Goal: Task Accomplishment & Management: Complete application form

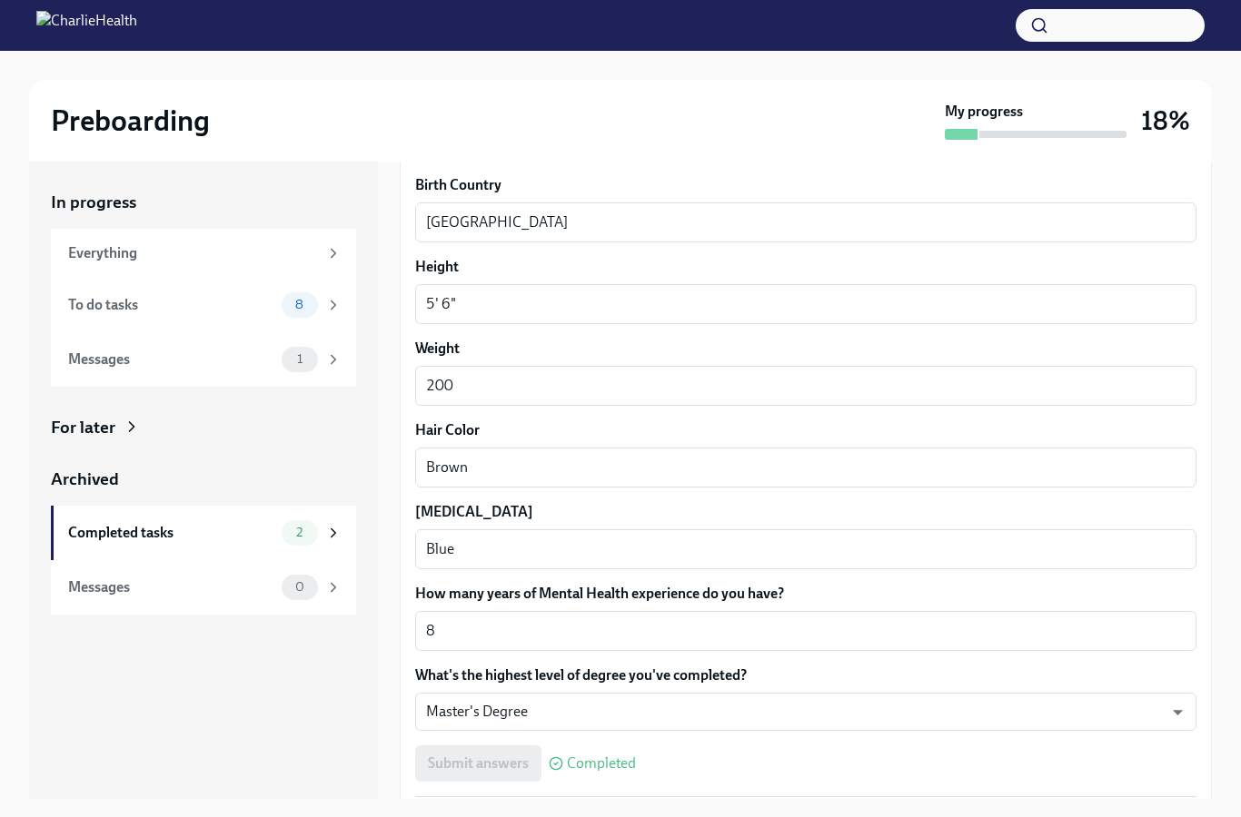
scroll to position [105, 0]
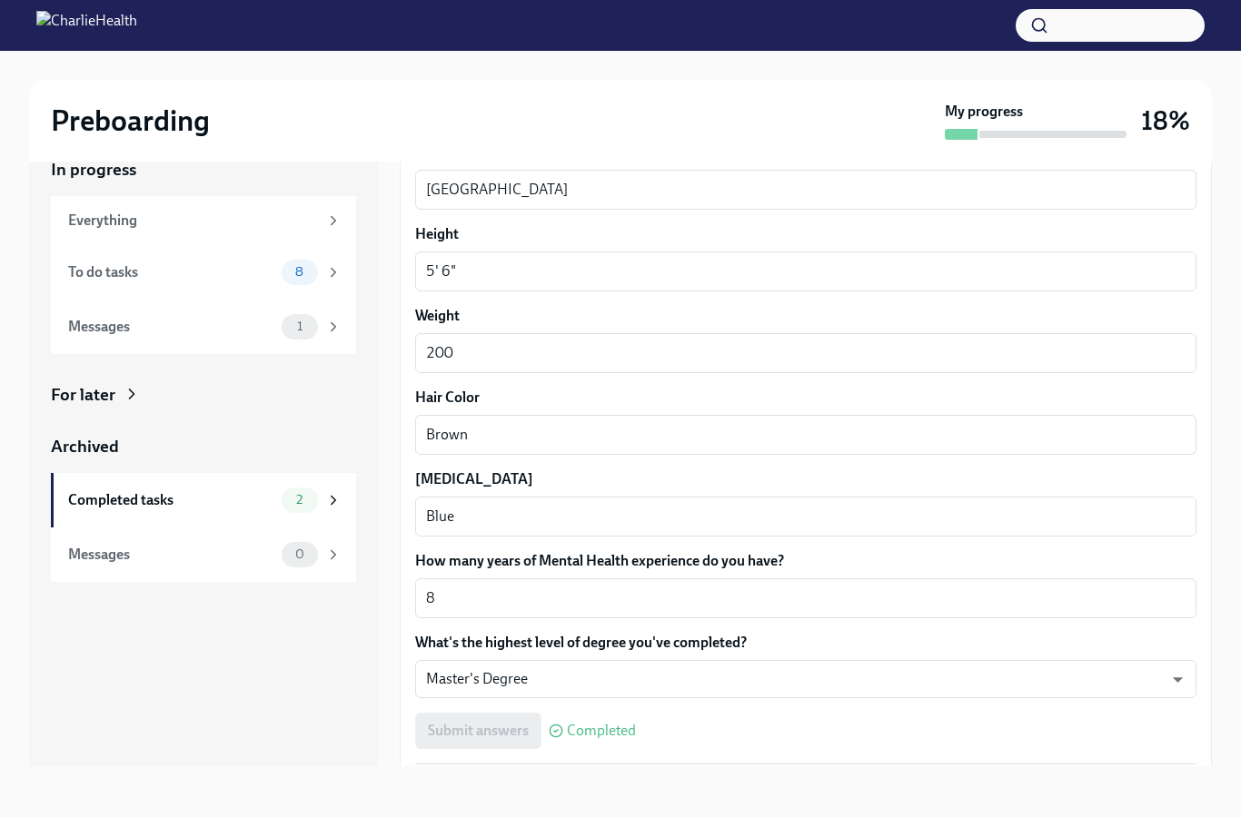
click at [629, 802] on button "Next task : Provide essential professional documentation" at bounding box center [588, 820] width 377 height 36
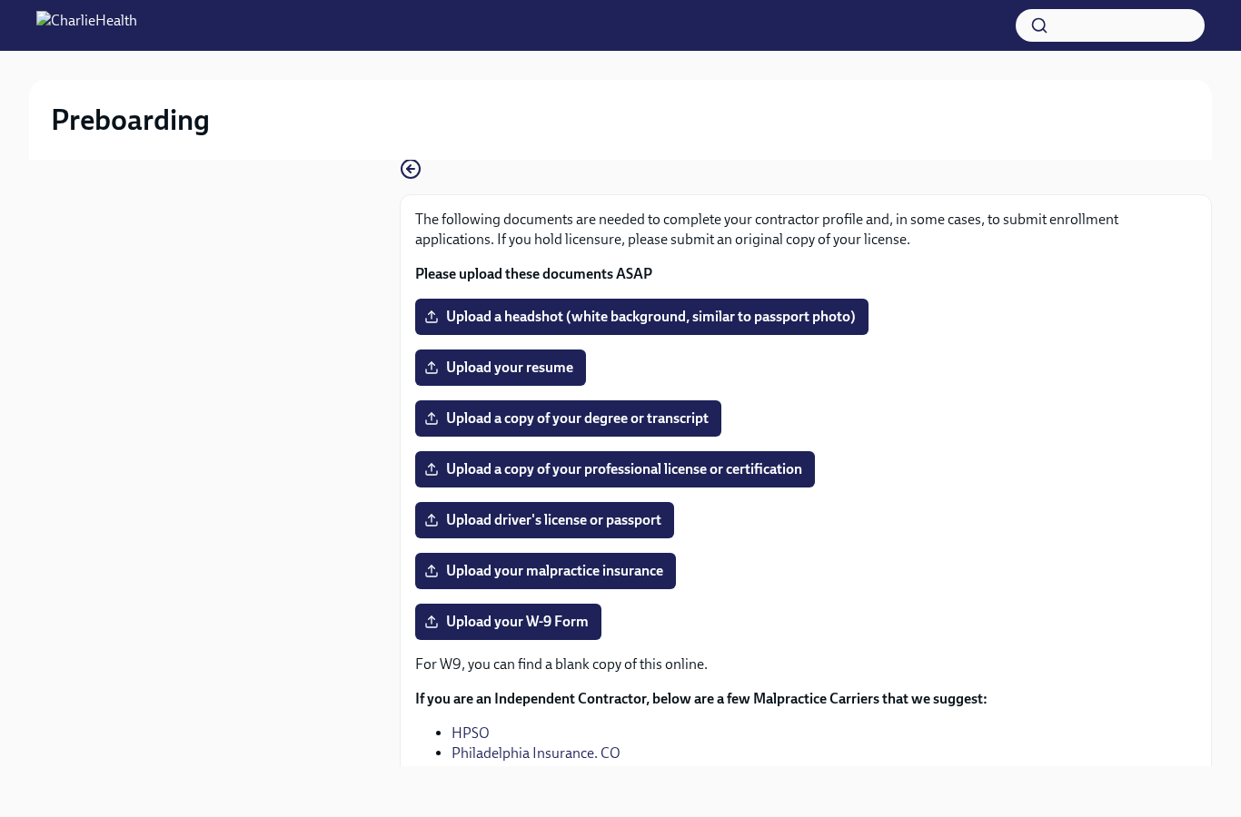
scroll to position [104, 0]
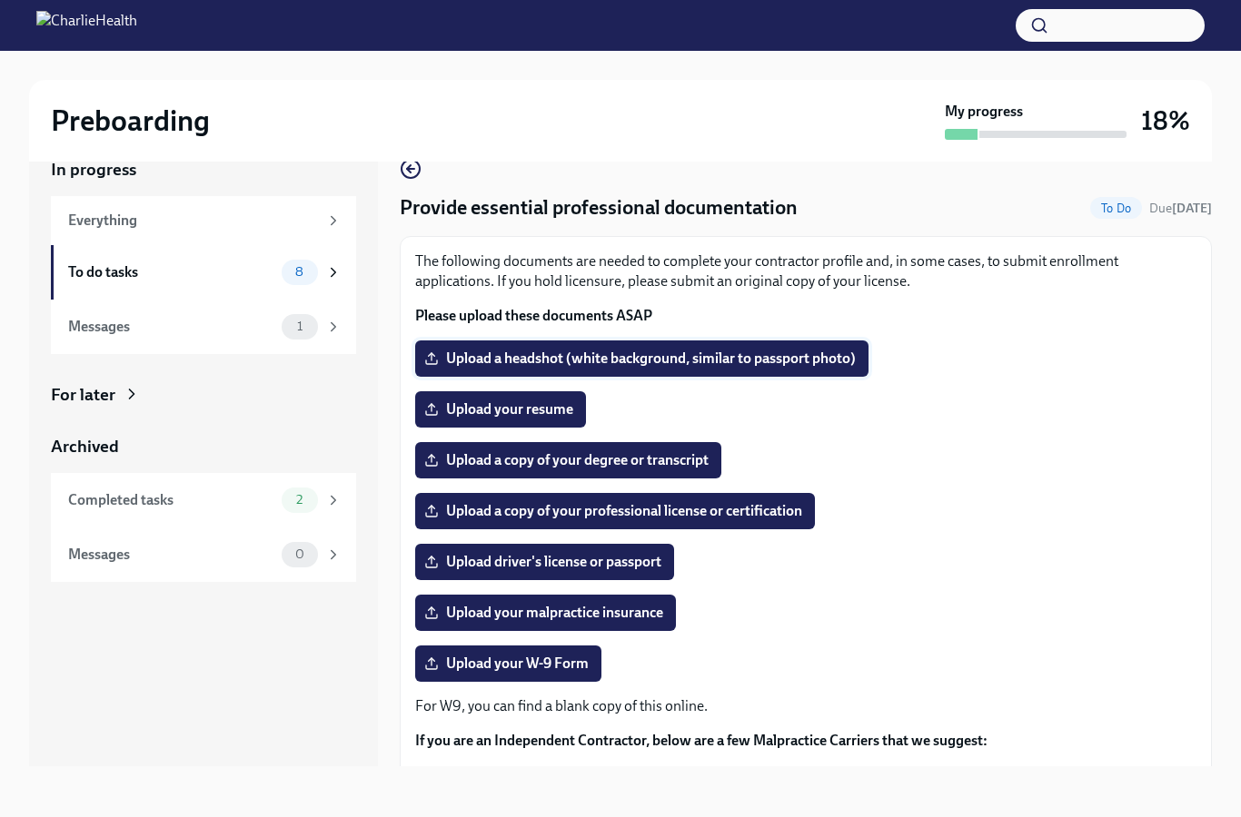
click at [698, 350] on span "Upload a headshot (white background, similar to passport photo)" at bounding box center [642, 359] width 428 height 18
click at [0, 0] on input "Upload a headshot (white background, similar to passport photo)" at bounding box center [0, 0] width 0 height 0
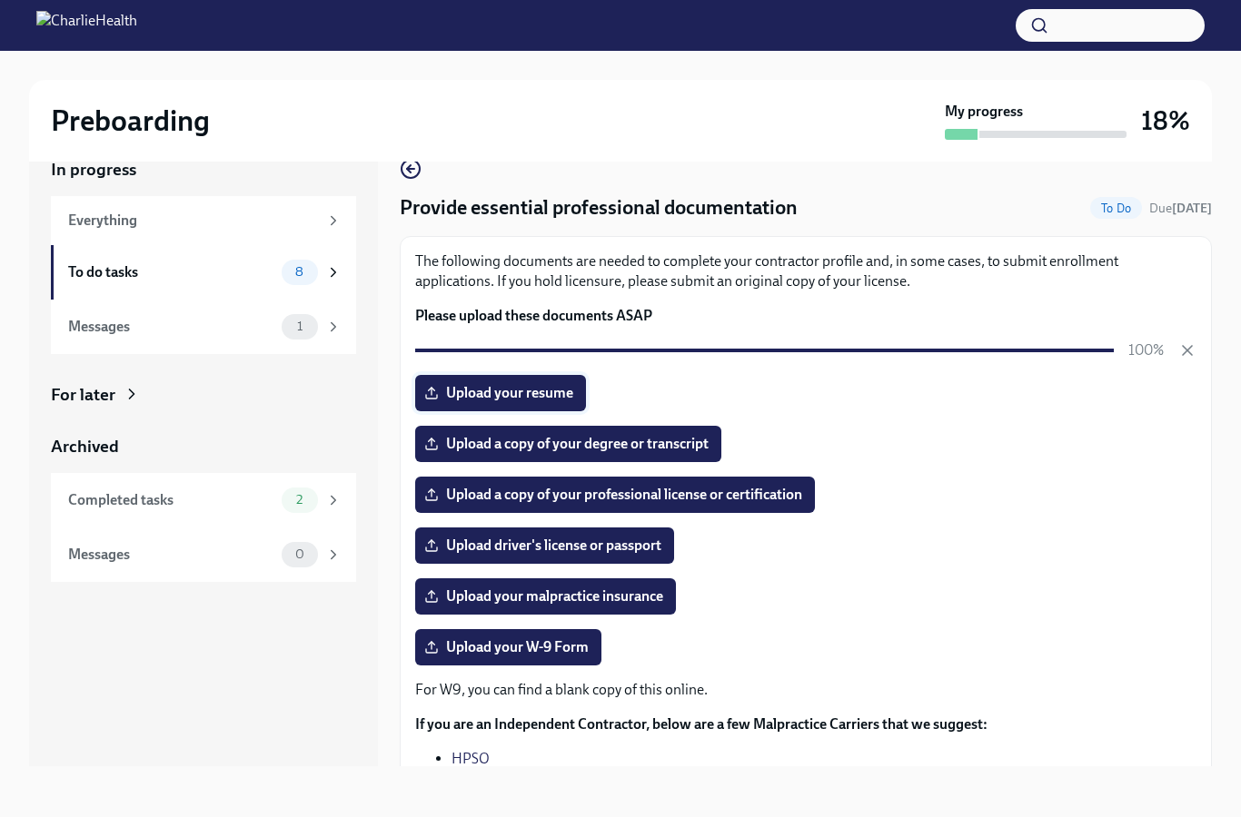
click at [539, 384] on span "Upload your resume" at bounding box center [500, 393] width 145 height 18
click at [0, 0] on input "Upload your resume" at bounding box center [0, 0] width 0 height 0
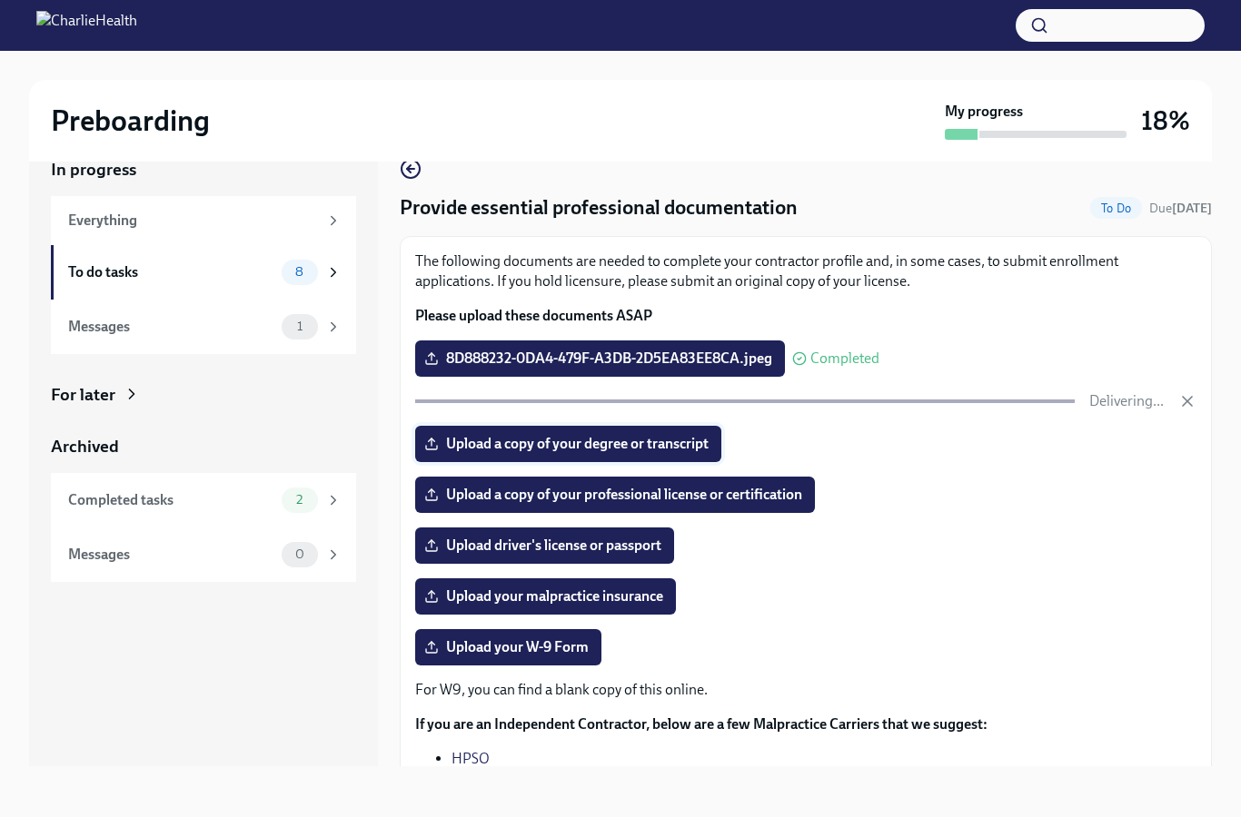
click at [652, 435] on span "Upload a copy of your degree or transcript" at bounding box center [568, 444] width 281 height 18
click at [0, 0] on input "Upload a copy of your degree or transcript" at bounding box center [0, 0] width 0 height 0
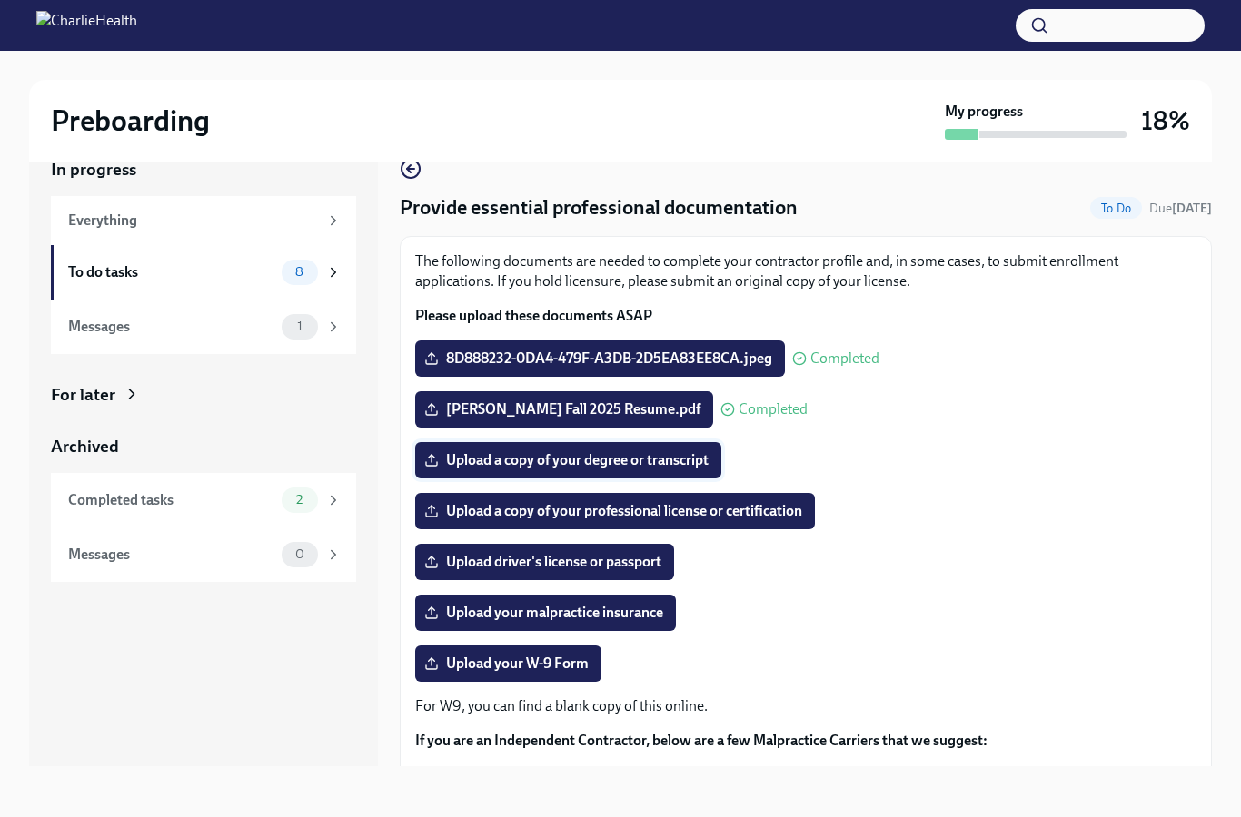
click at [667, 451] on span "Upload a copy of your degree or transcript" at bounding box center [568, 460] width 281 height 18
click at [0, 0] on input "Upload a copy of your degree or transcript" at bounding box center [0, 0] width 0 height 0
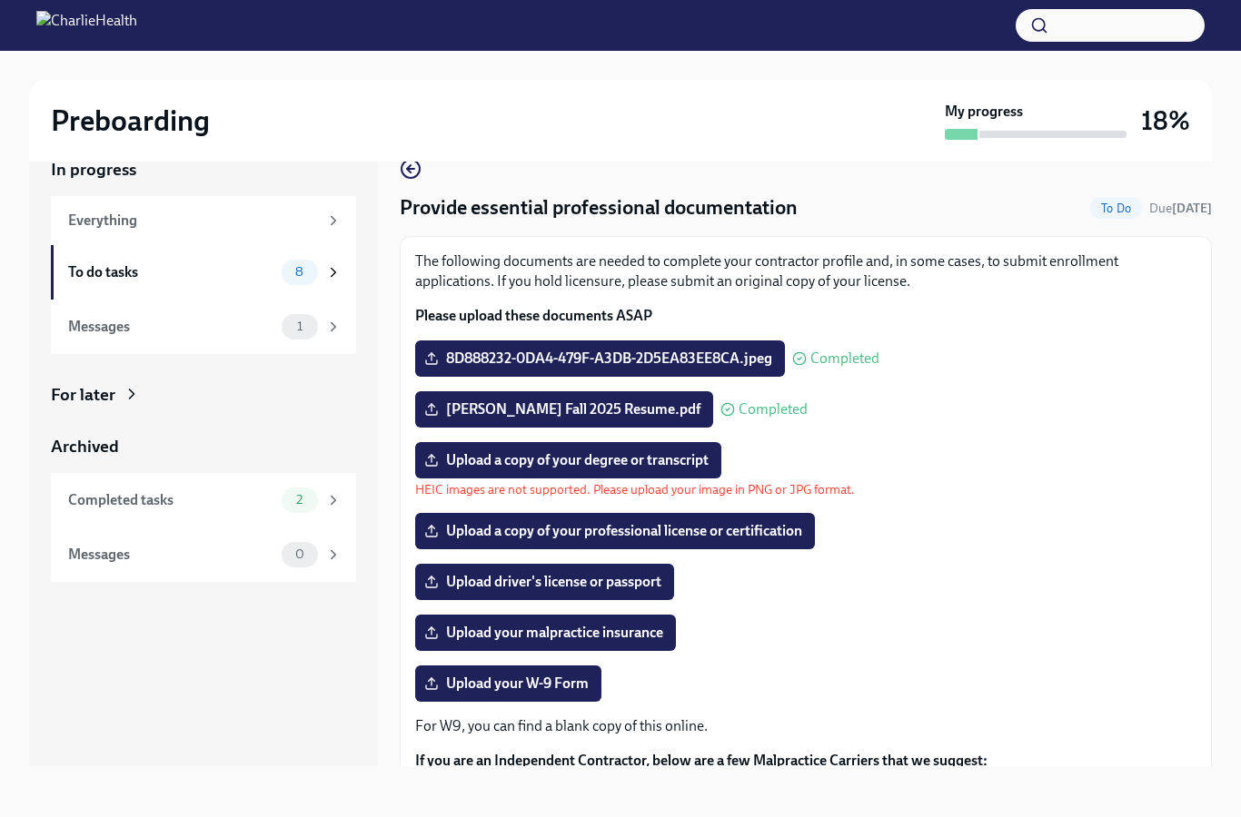
scroll to position [0, 0]
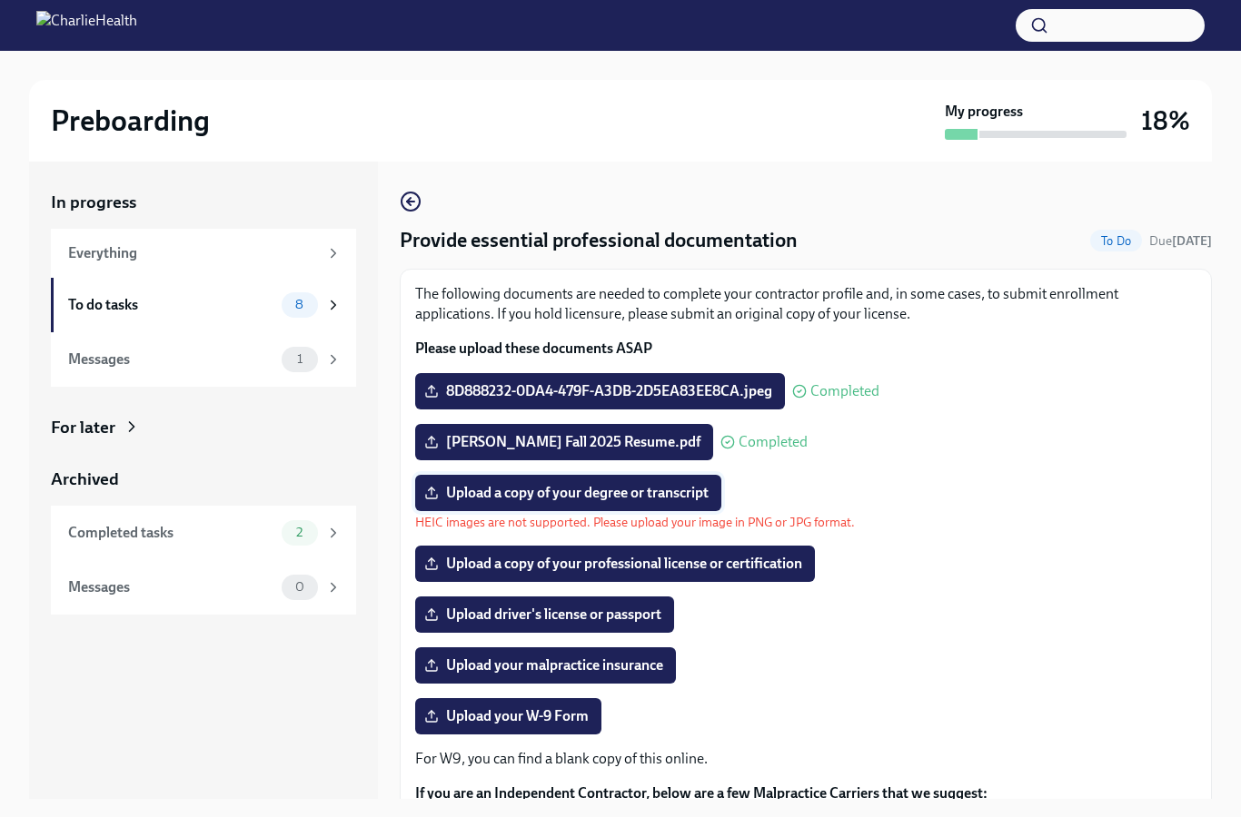
click at [673, 496] on span "Upload a copy of your degree or transcript" at bounding box center [568, 493] width 281 height 18
click at [0, 0] on input "Upload a copy of your degree or transcript" at bounding box center [0, 0] width 0 height 0
click at [675, 502] on span "Upload a copy of your degree or transcript" at bounding box center [568, 493] width 281 height 18
click at [0, 0] on input "Upload a copy of your degree or transcript" at bounding box center [0, 0] width 0 height 0
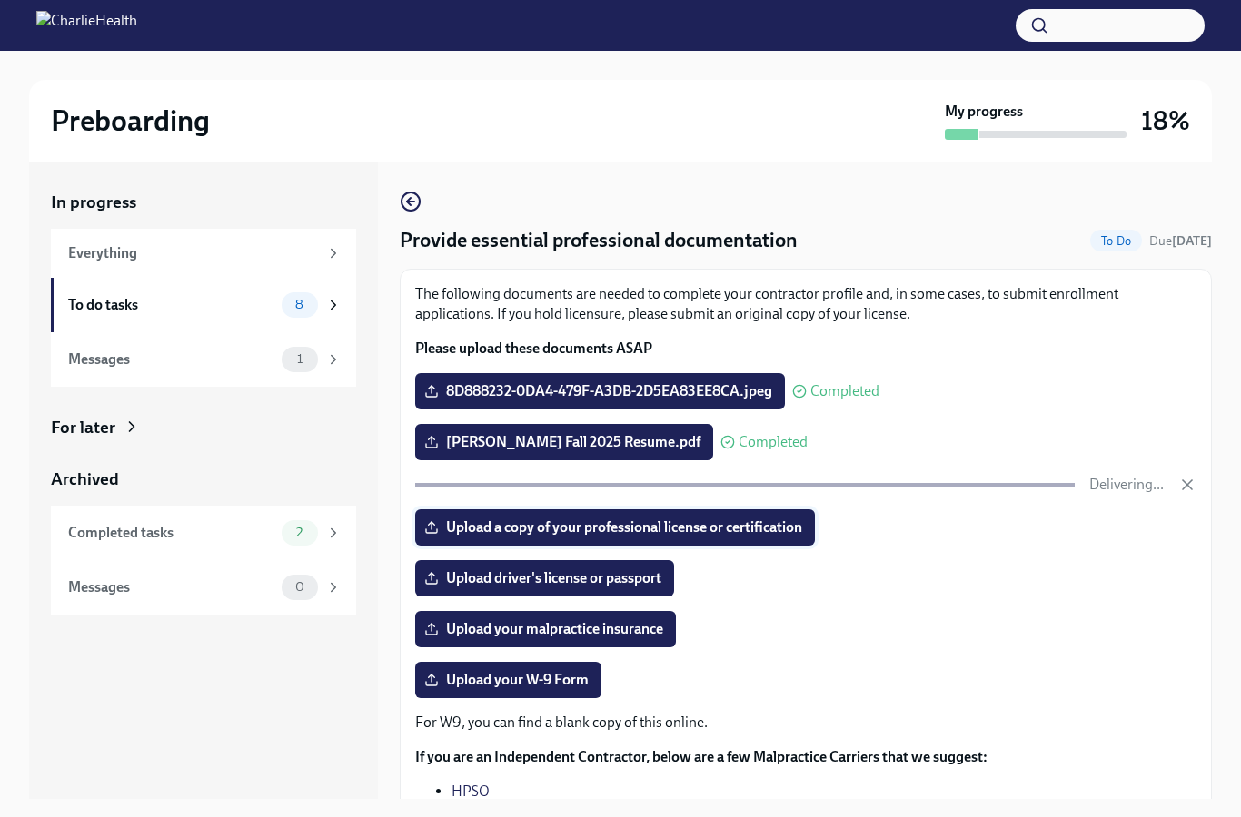
click at [758, 529] on span "Upload a copy of your professional license or certification" at bounding box center [615, 528] width 374 height 18
click at [0, 0] on input "Upload a copy of your professional license or certification" at bounding box center [0, 0] width 0 height 0
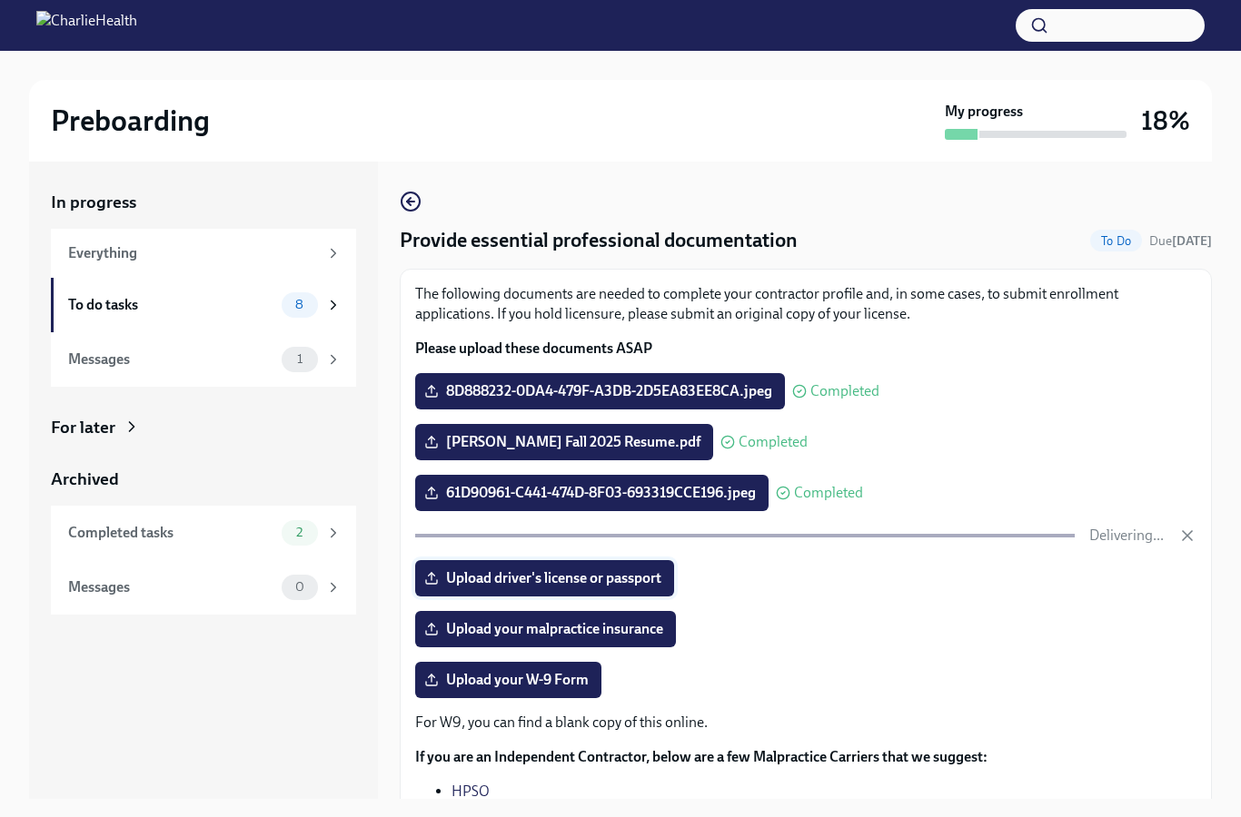
click at [611, 583] on span "Upload driver's license or passport" at bounding box center [544, 579] width 233 height 18
click at [0, 0] on input "Upload driver's license or passport" at bounding box center [0, 0] width 0 height 0
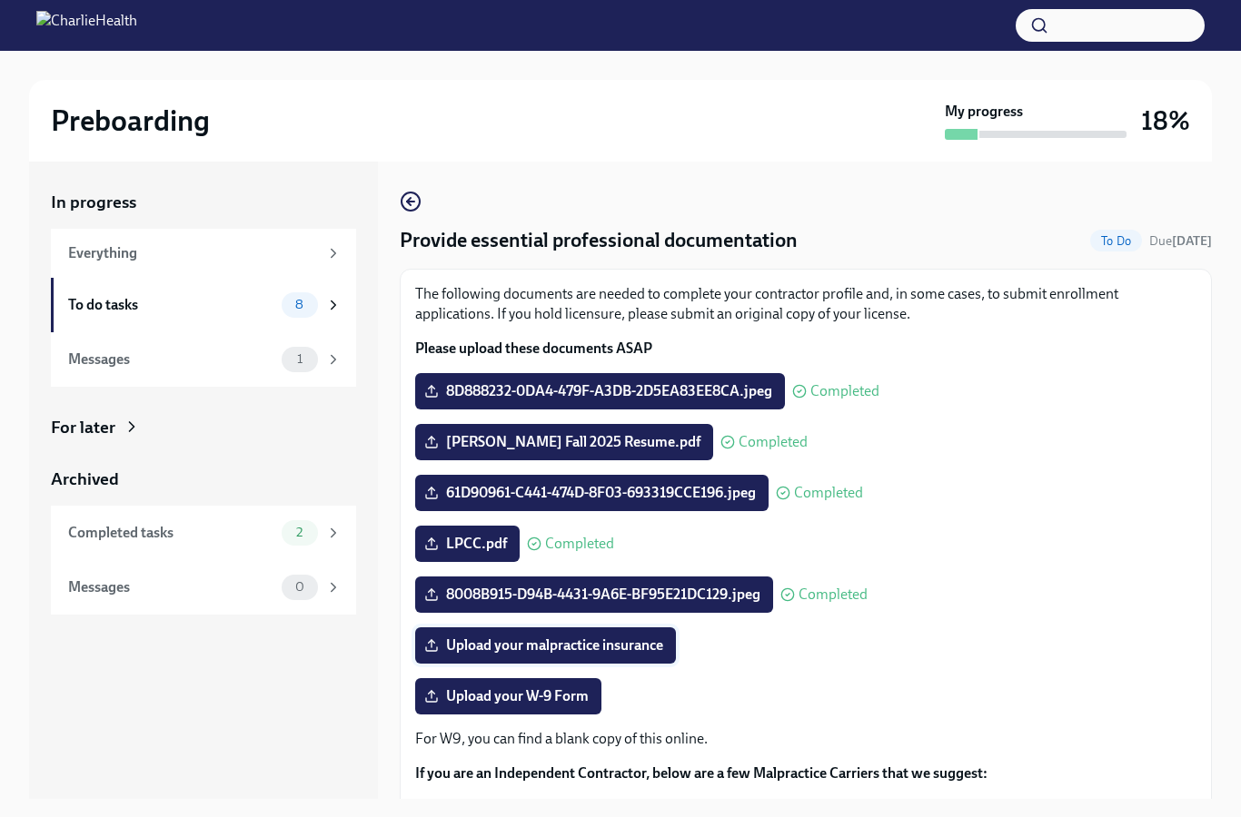
click at [527, 639] on span "Upload your malpractice insurance" at bounding box center [545, 646] width 235 height 18
click at [0, 0] on input "Upload your malpractice insurance" at bounding box center [0, 0] width 0 height 0
click at [542, 702] on span "Upload your W-9 Form" at bounding box center [508, 697] width 161 height 18
click at [0, 0] on input "Upload your W-9 Form" at bounding box center [0, 0] width 0 height 0
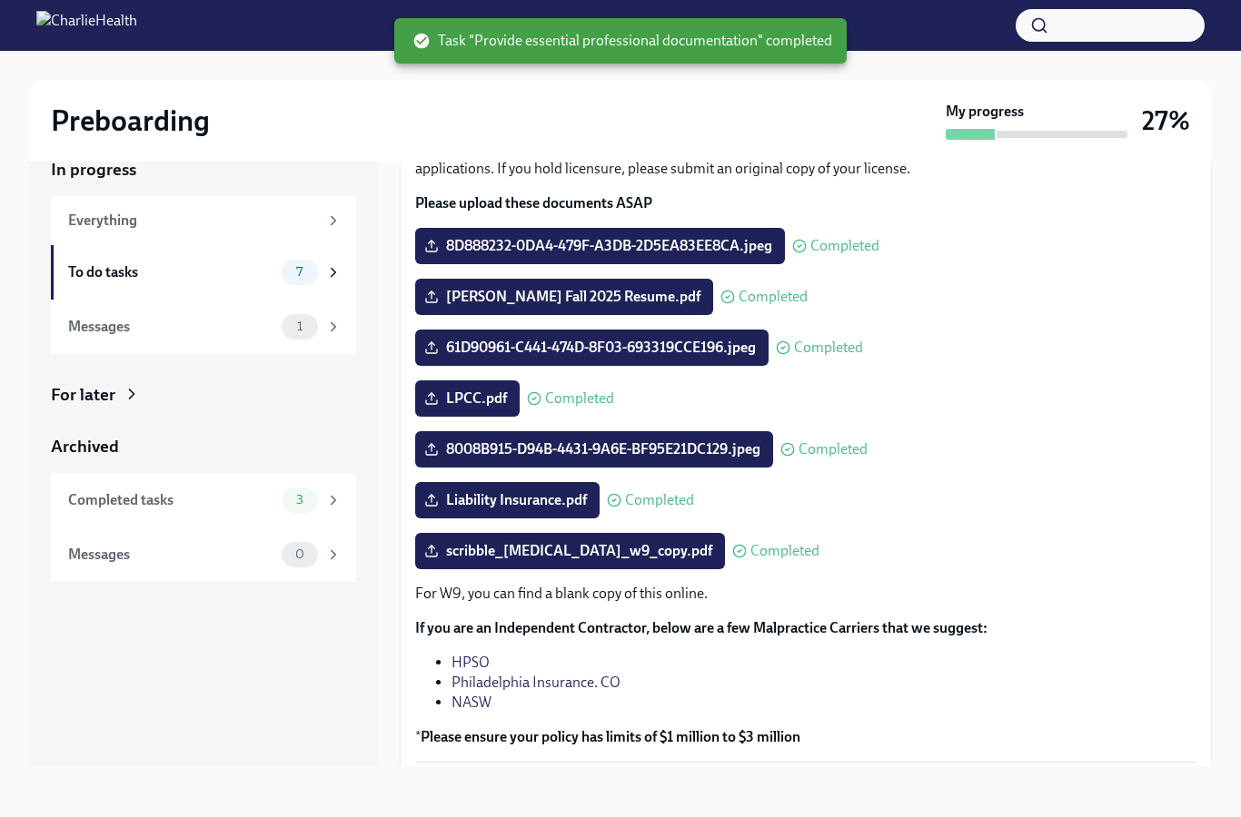
scroll to position [112, 0]
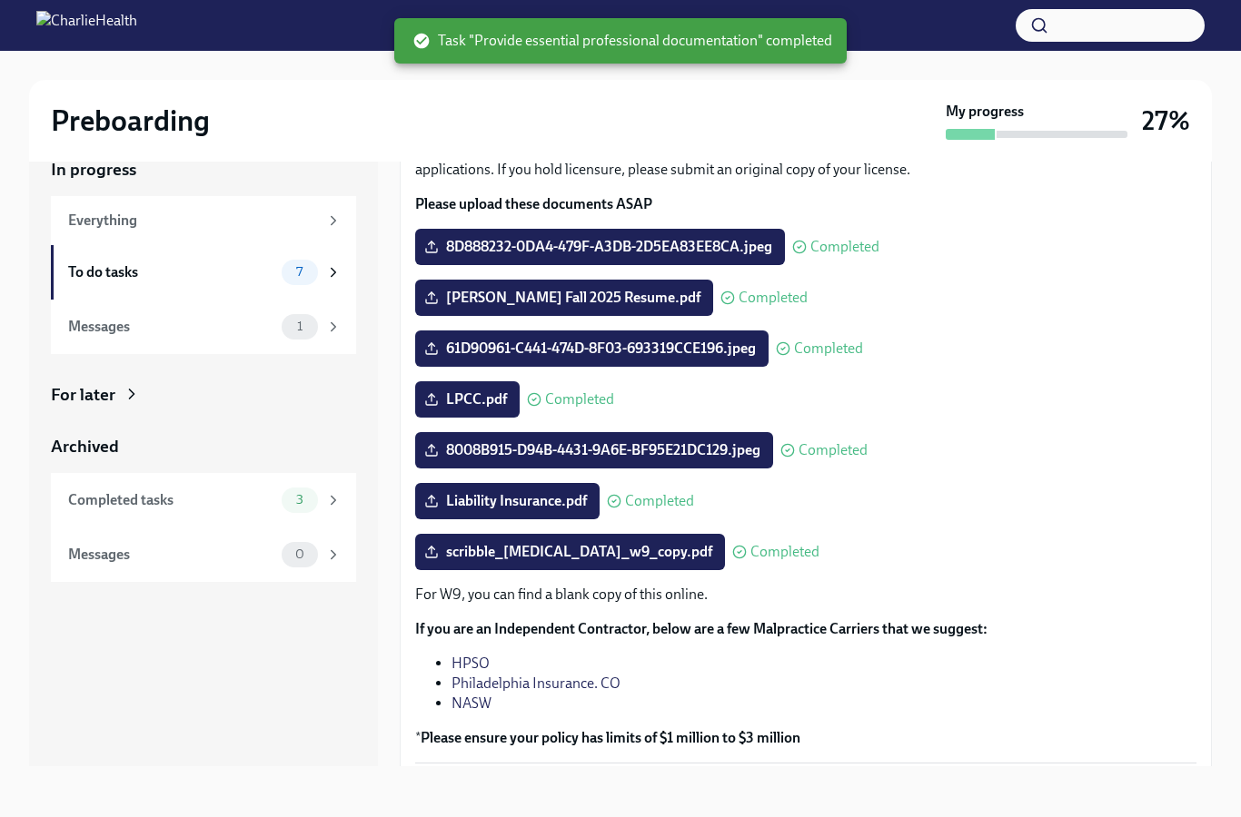
click at [642, 810] on span "Next task : Do your background check in Checkr" at bounding box center [558, 819] width 292 height 18
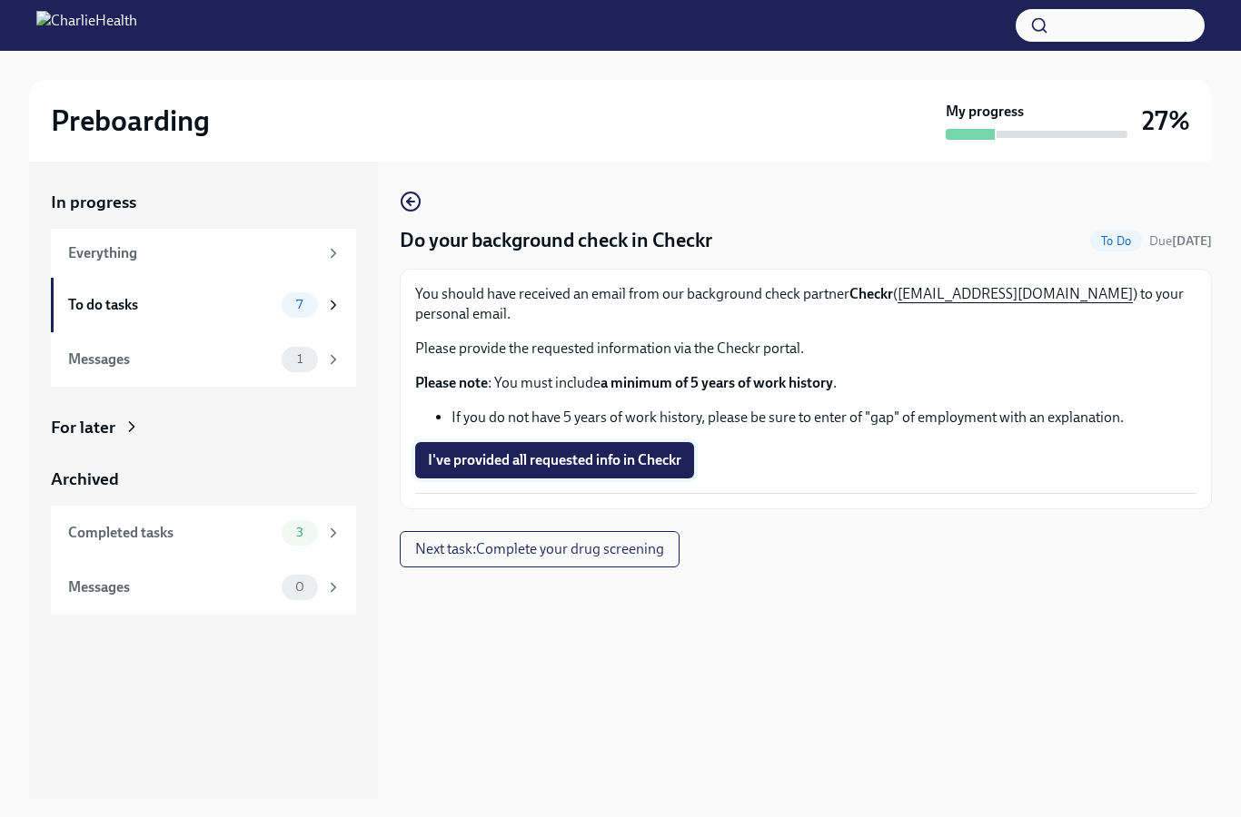
click at [634, 451] on span "I've provided all requested info in Checkr" at bounding box center [554, 460] width 253 height 18
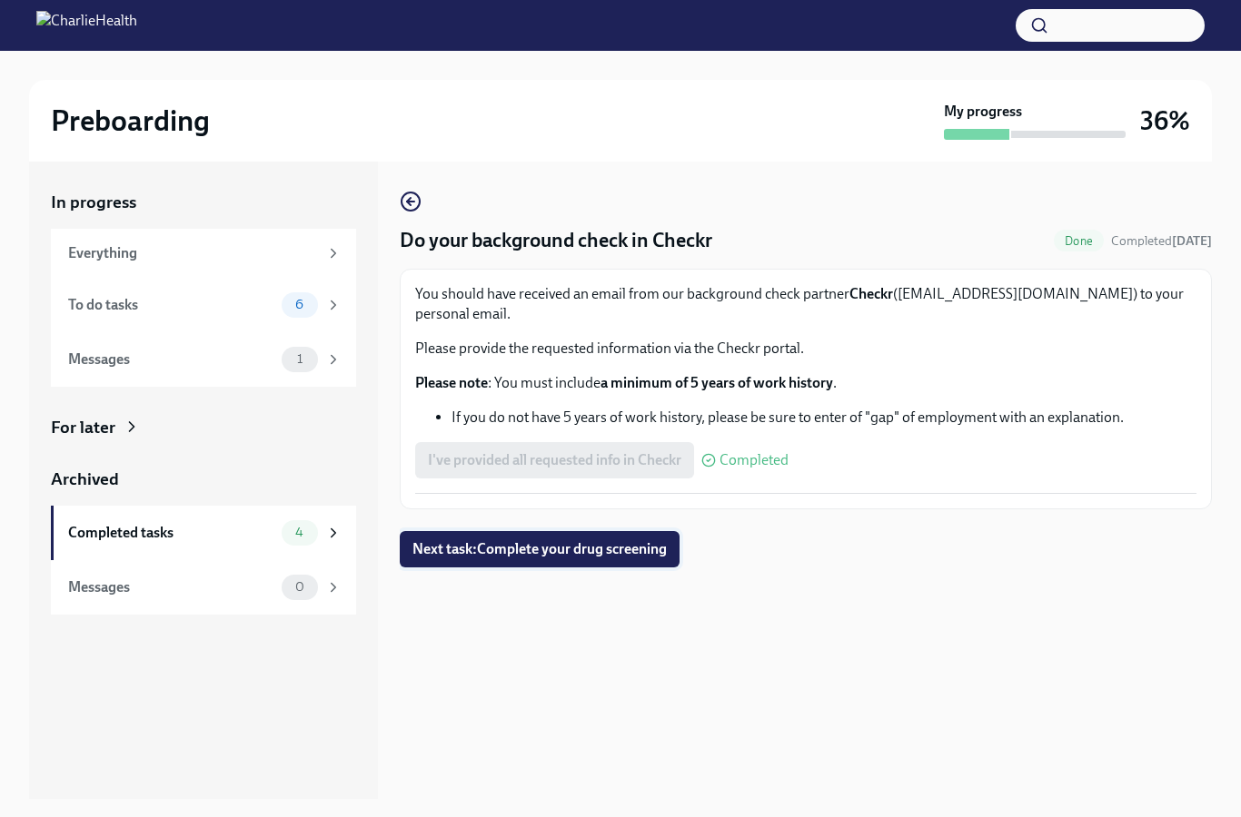
click at [644, 540] on span "Next task : Complete your drug screening" at bounding box center [539, 549] width 254 height 18
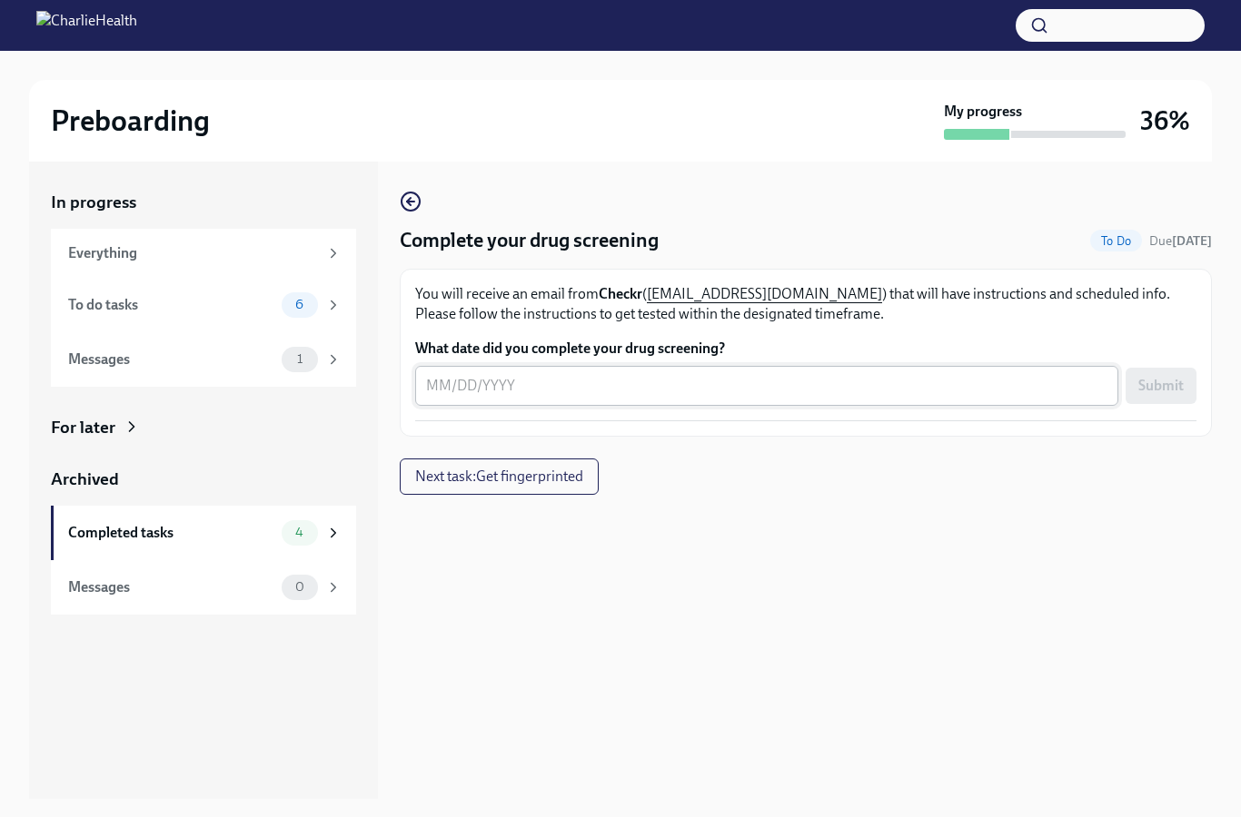
click at [643, 388] on textarea "What date did you complete your drug screening?" at bounding box center [766, 386] width 681 height 22
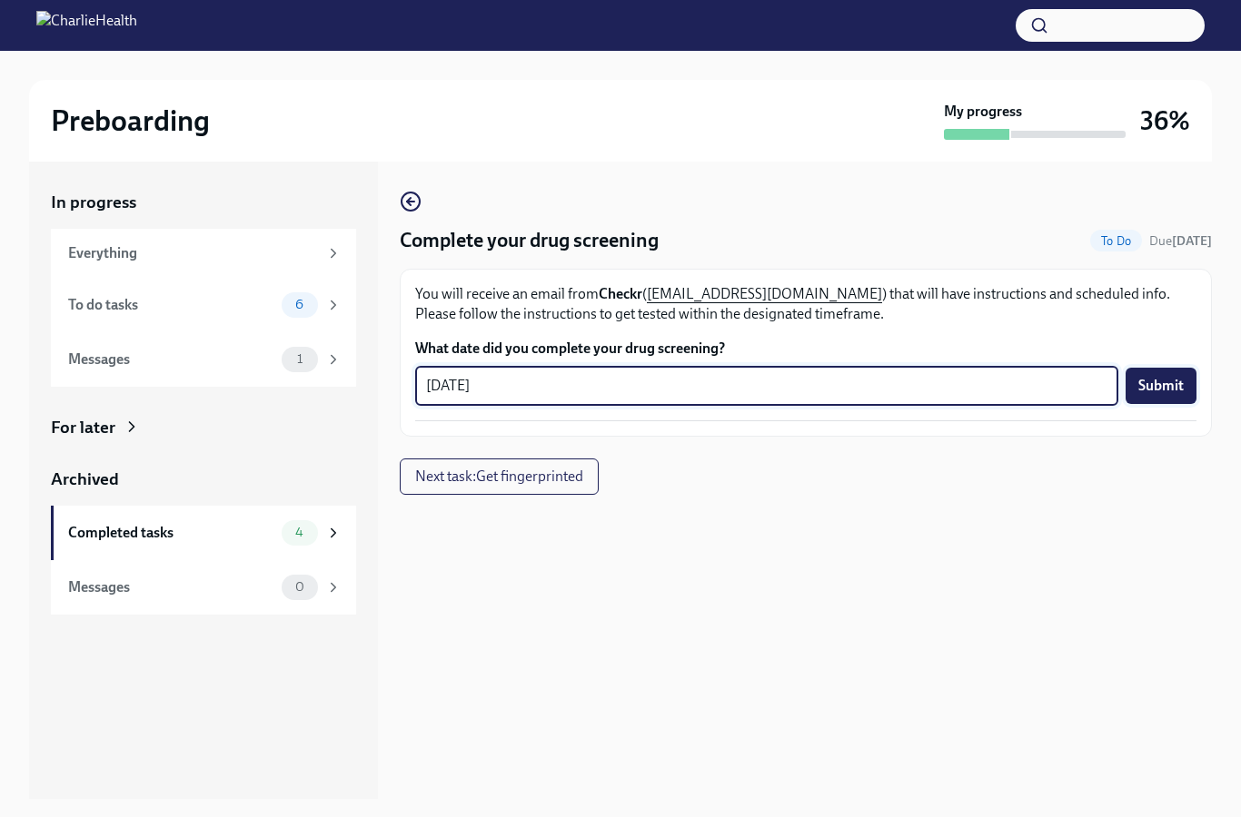
type textarea "[DATE]"
click at [1167, 395] on span "Submit" at bounding box center [1160, 386] width 45 height 18
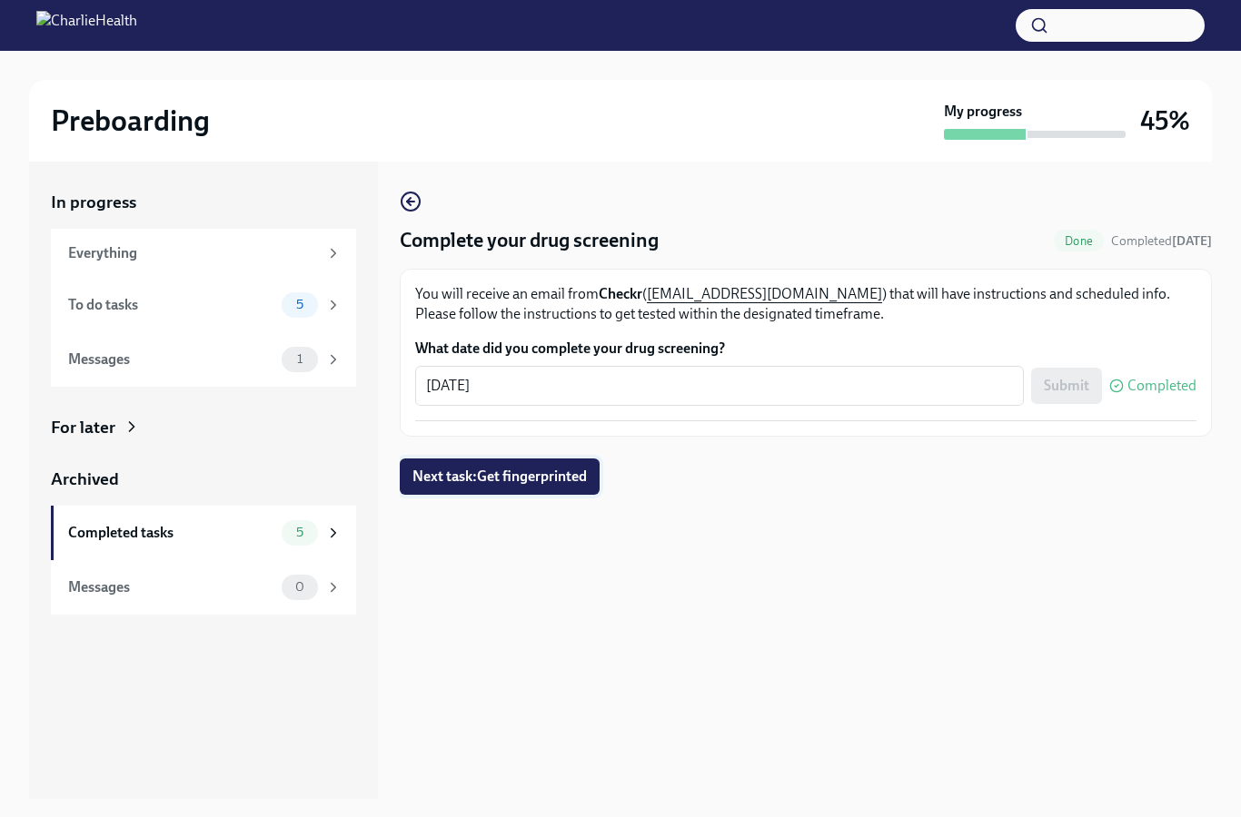
click at [548, 485] on span "Next task : Get fingerprinted" at bounding box center [499, 477] width 174 height 18
